Goal: Transaction & Acquisition: Purchase product/service

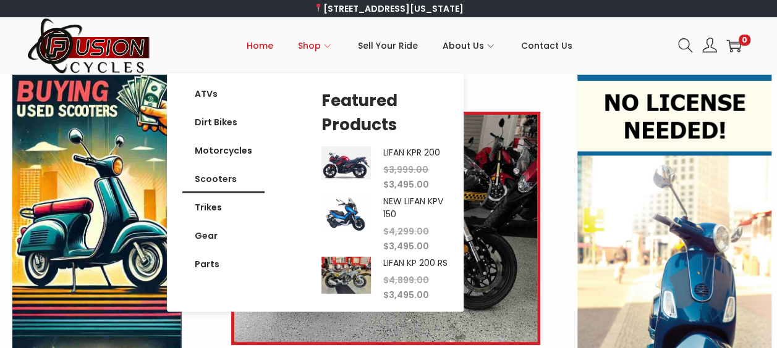
click at [309, 179] on div "ATVs Dirt Bikes Motorcycles Scooters Trikes Gear Parts ATVs Dirt Bikes Motorcyc…" at bounding box center [245, 179] width 127 height 199
click at [222, 180] on link "Scooters" at bounding box center [223, 179] width 82 height 28
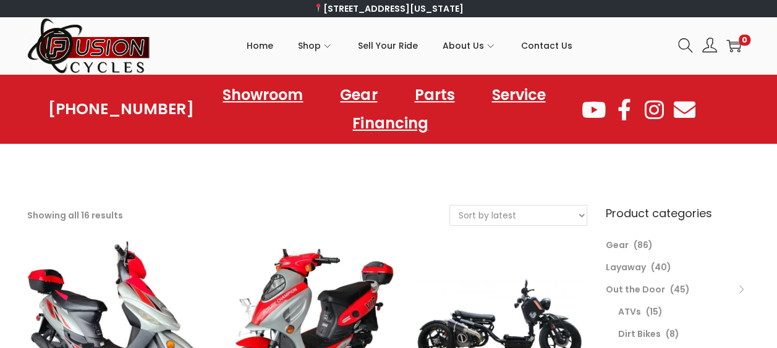
click at [555, 217] on select "Sort by popularity Sort by latest Sort by price: low to high Sort by price: hig…" at bounding box center [518, 216] width 137 height 20
select select "price"
click at [450, 206] on select "Sort by popularity Sort by latest Sort by price: low to high Sort by price: hig…" at bounding box center [518, 216] width 137 height 20
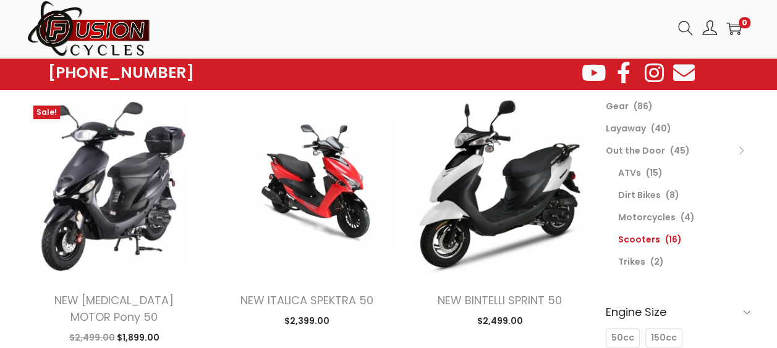
scroll to position [124, 0]
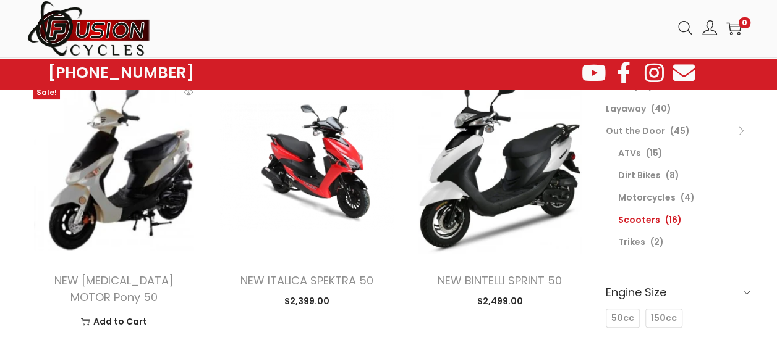
click at [121, 198] on img at bounding box center [114, 167] width 174 height 174
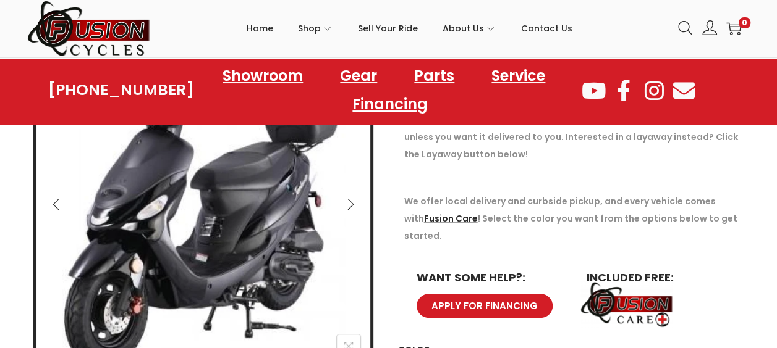
scroll to position [247, 0]
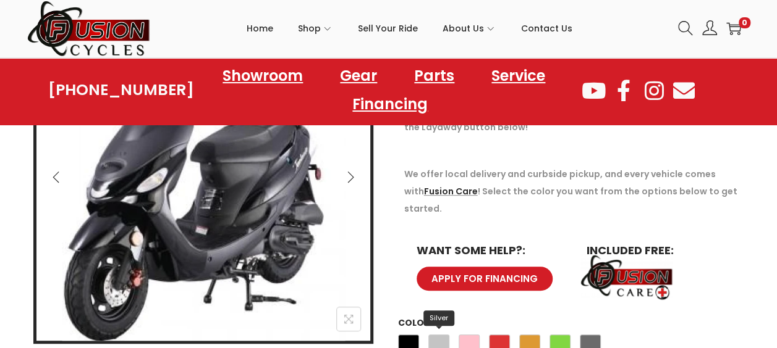
click at [436, 335] on span "Silver" at bounding box center [438, 345] width 21 height 21
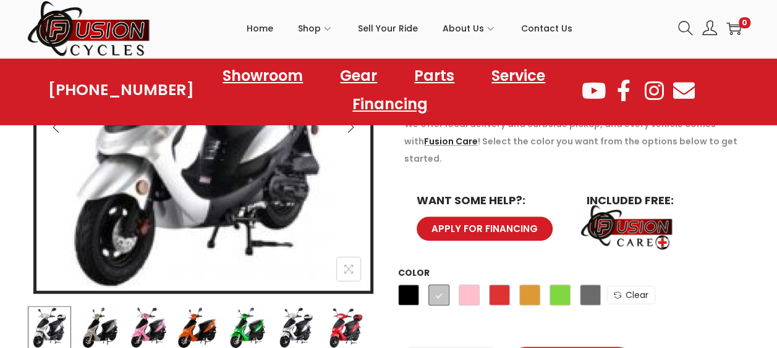
scroll to position [309, 0]
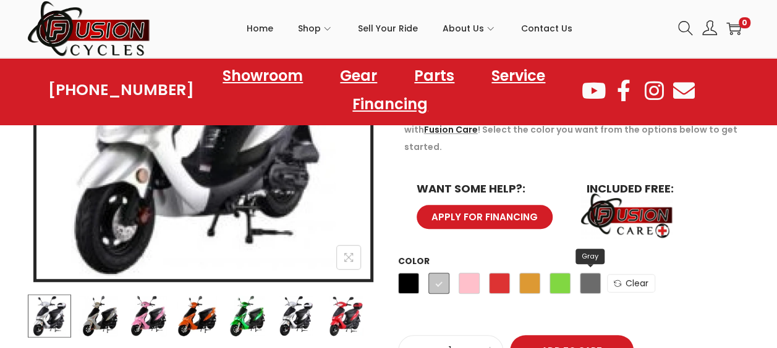
click at [587, 273] on span "Gray" at bounding box center [590, 283] width 21 height 21
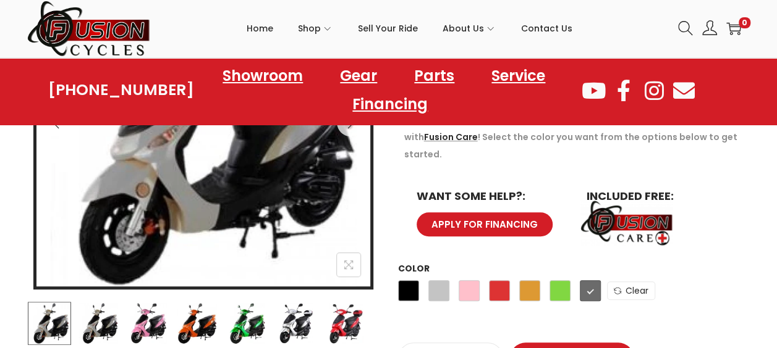
scroll to position [309, 0]
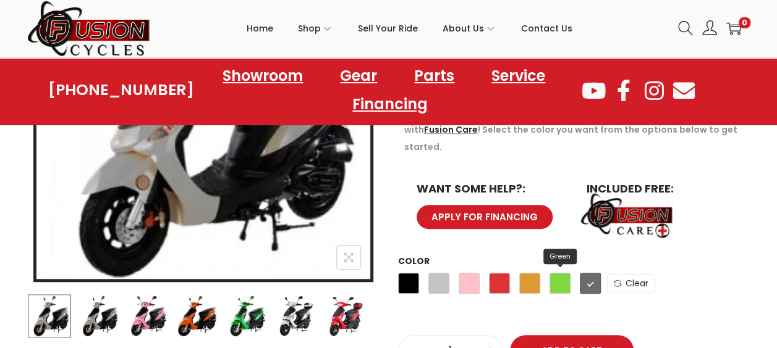
click at [555, 273] on span "Green" at bounding box center [559, 283] width 21 height 21
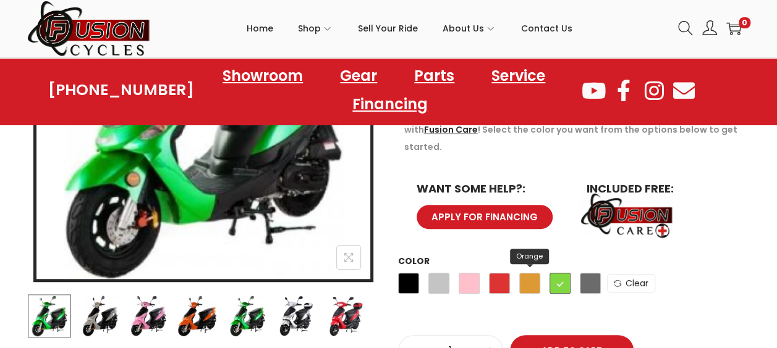
click at [533, 273] on span "Orange" at bounding box center [529, 283] width 21 height 21
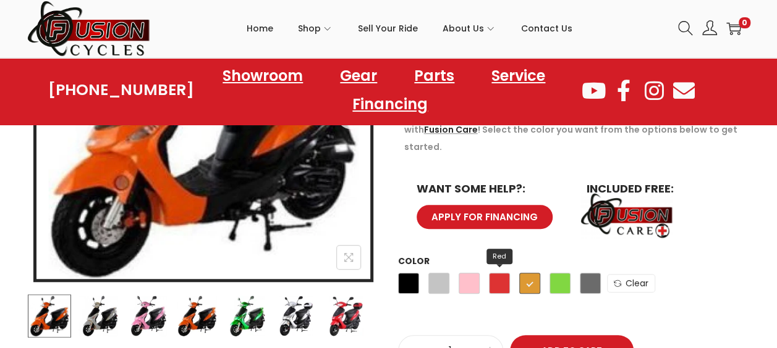
click at [497, 273] on span "Red" at bounding box center [499, 283] width 21 height 21
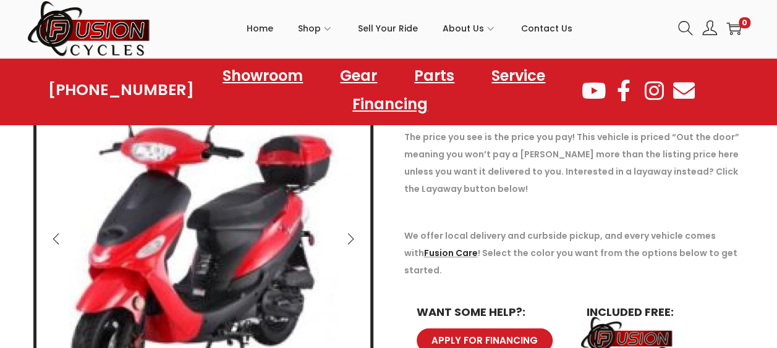
scroll to position [247, 0]
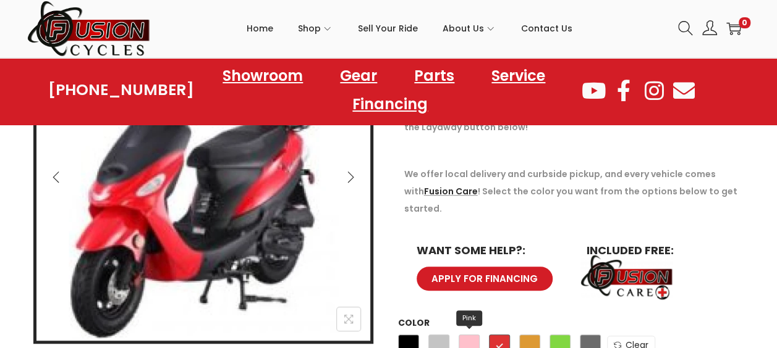
click at [470, 335] on span "Pink" at bounding box center [468, 345] width 21 height 21
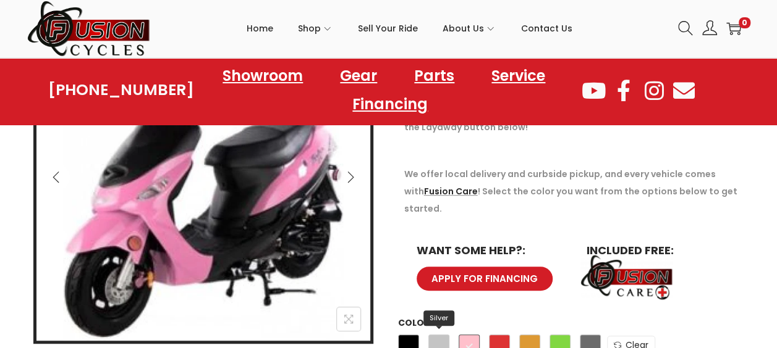
click at [434, 335] on span "Silver" at bounding box center [438, 345] width 21 height 21
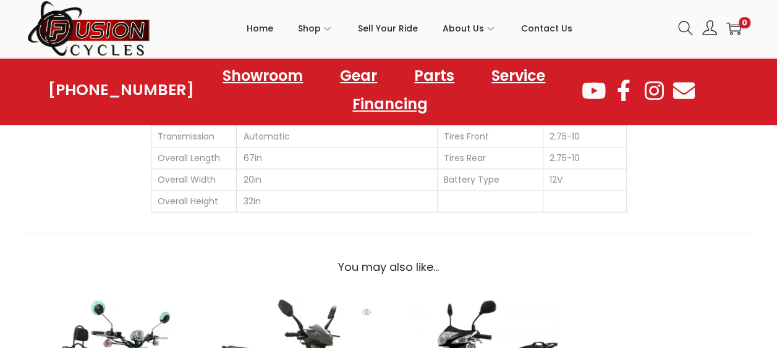
scroll to position [918, 0]
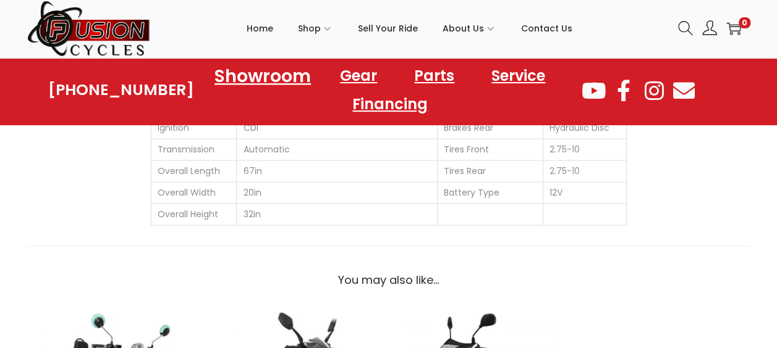
click at [272, 75] on link "Showroom" at bounding box center [263, 76] width 126 height 34
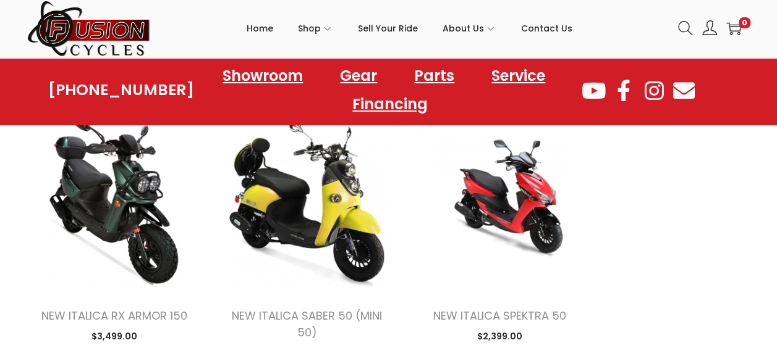
scroll to position [1792, 0]
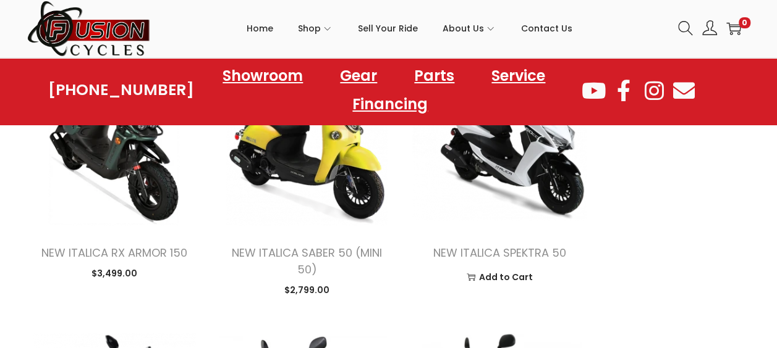
scroll to position [1792, 0]
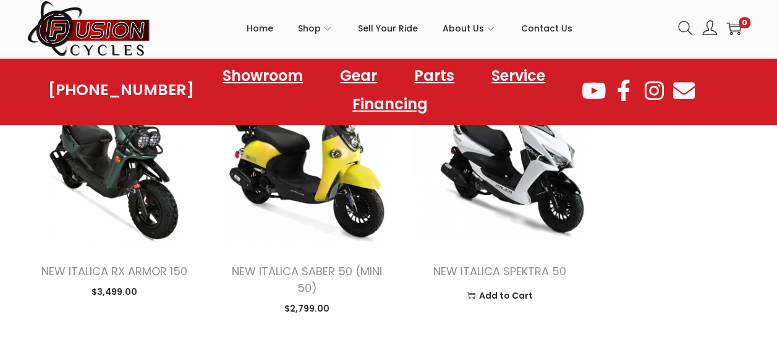
click img
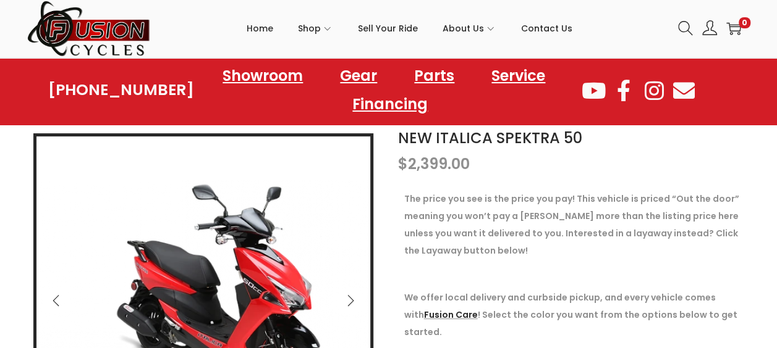
scroll to position [185, 0]
